Goal: Information Seeking & Learning: Find specific fact

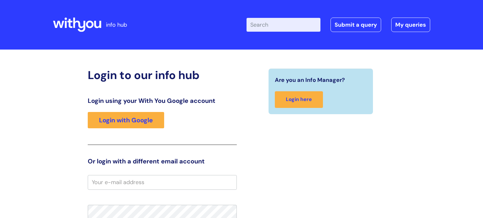
scroll to position [6, 0]
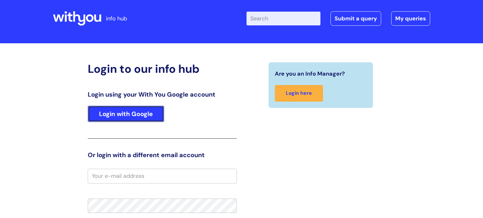
click at [129, 116] on link "Login with Google" at bounding box center [126, 114] width 76 height 16
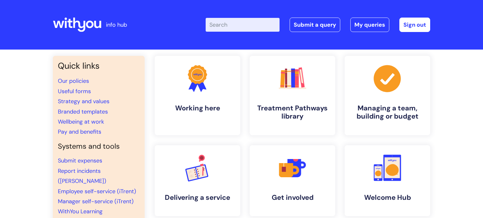
click at [231, 26] on input "Enter your search term here..." at bounding box center [242, 25] width 74 height 14
type input "pga"
click button "Search" at bounding box center [0, 0] width 0 height 0
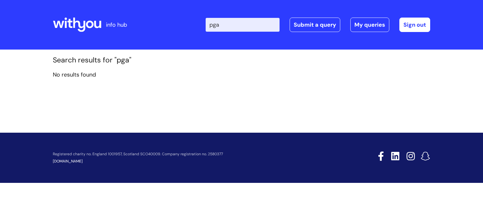
click at [227, 24] on input "pga" at bounding box center [242, 25] width 74 height 14
type input "p"
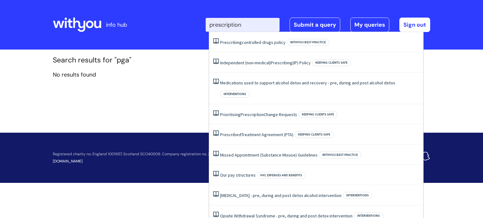
type input "prescription"
click button "Search" at bounding box center [0, 0] width 0 height 0
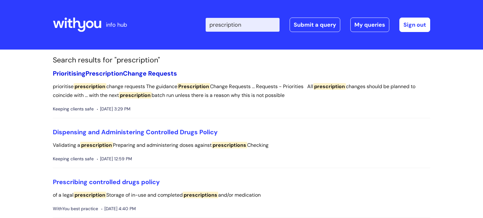
click at [150, 71] on link "Prioritising Prescription Change Requests" at bounding box center [115, 73] width 124 height 8
